Goal: Information Seeking & Learning: Learn about a topic

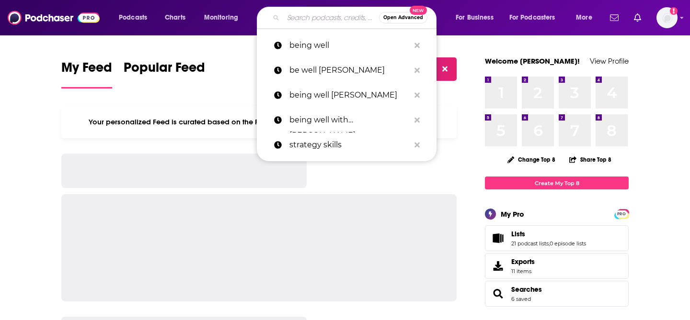
click at [289, 12] on input "Search podcasts, credits, & more..." at bounding box center [331, 17] width 96 height 15
paste input "U Up?"
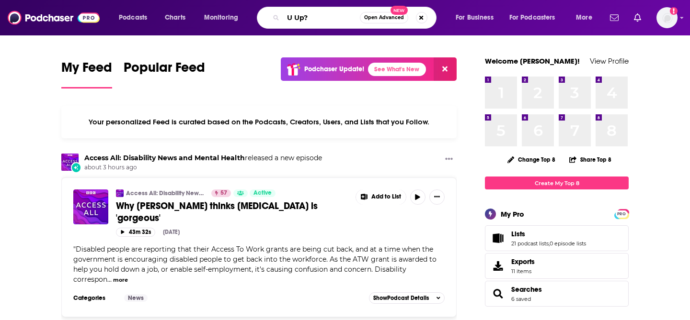
type input "U Up?"
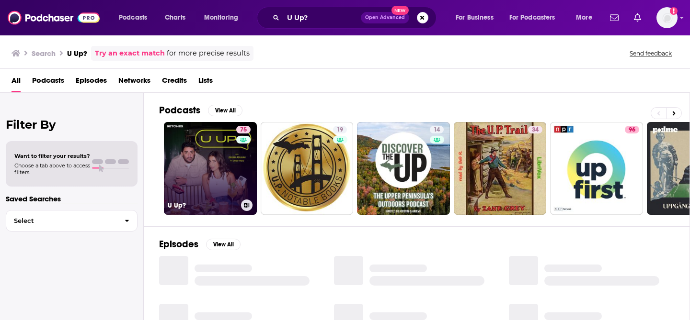
click at [211, 164] on link "75 U Up?" at bounding box center [210, 168] width 93 height 93
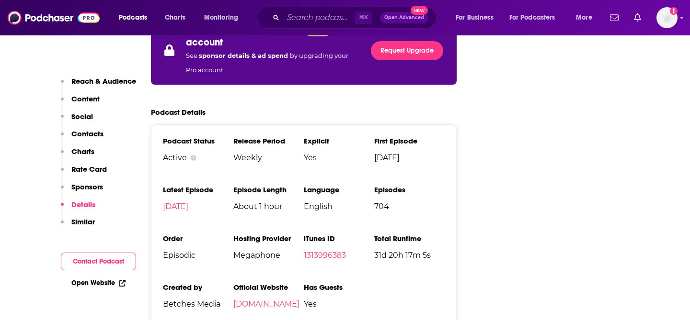
scroll to position [1784, 0]
